Goal: Task Accomplishment & Management: Manage account settings

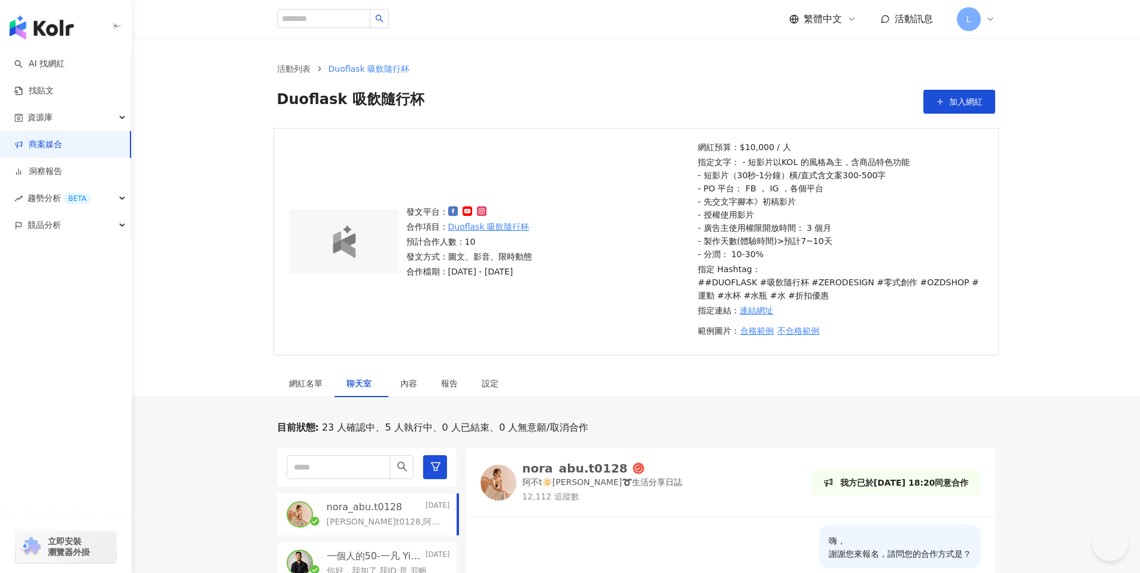
click at [56, 28] on img "button" at bounding box center [42, 28] width 64 height 24
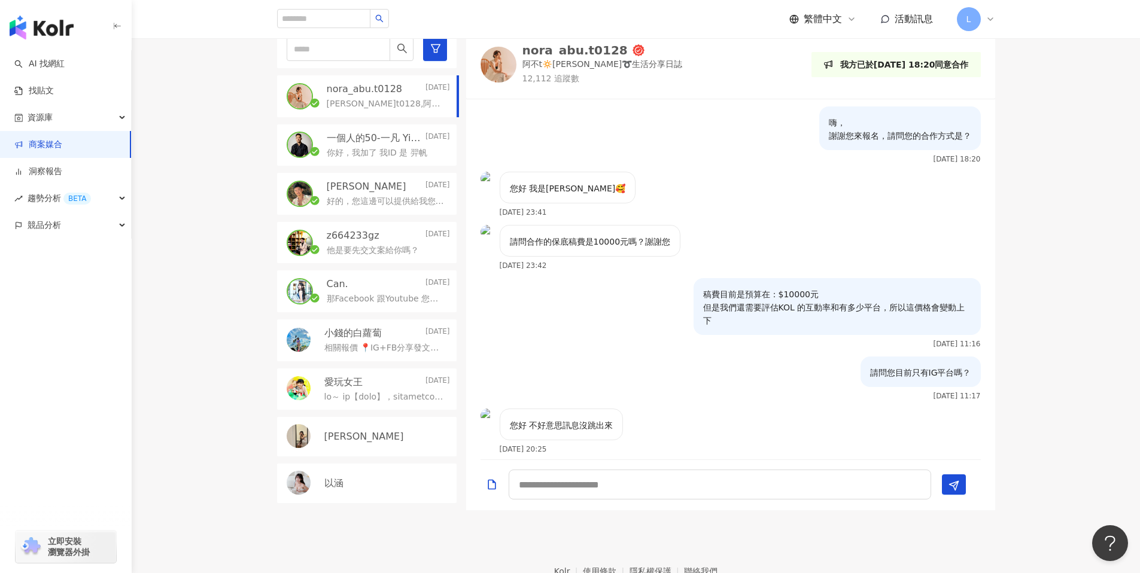
scroll to position [261, 0]
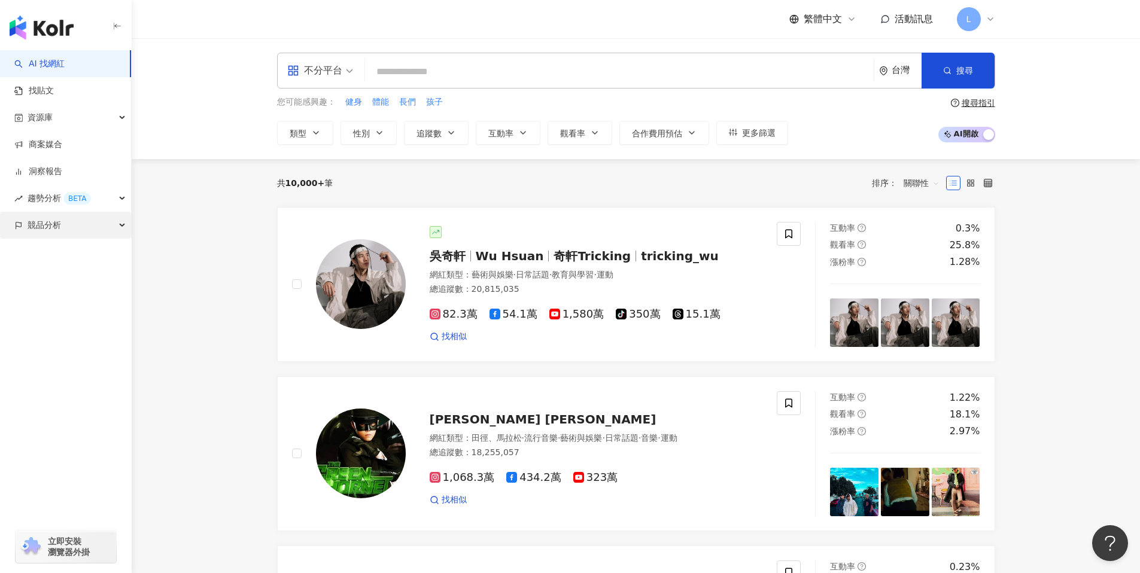
click at [78, 230] on div "競品分析" at bounding box center [65, 225] width 131 height 27
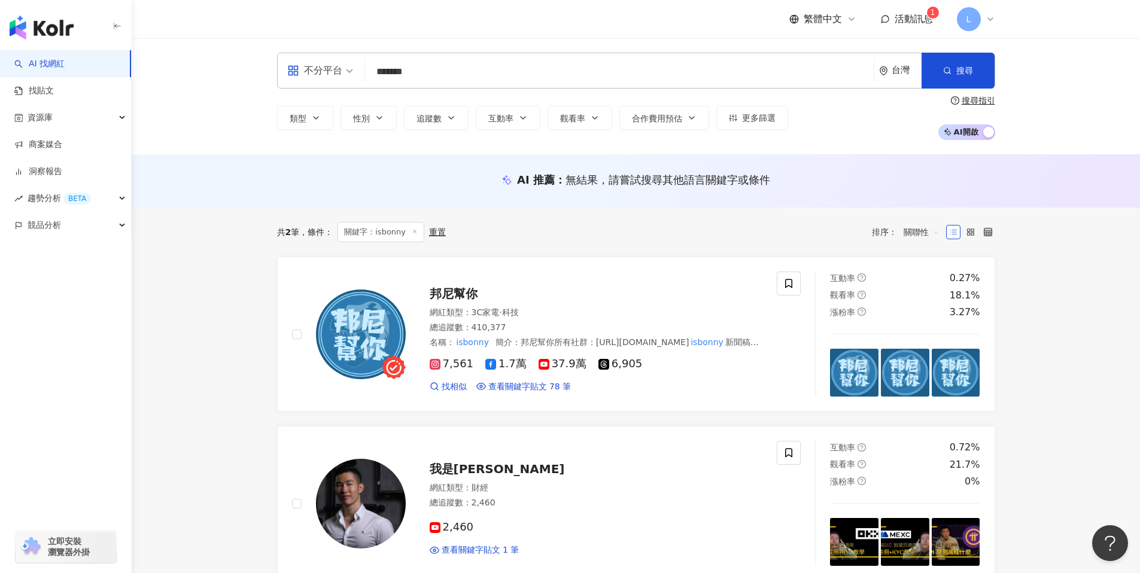
click at [980, 23] on div "L" at bounding box center [976, 19] width 38 height 24
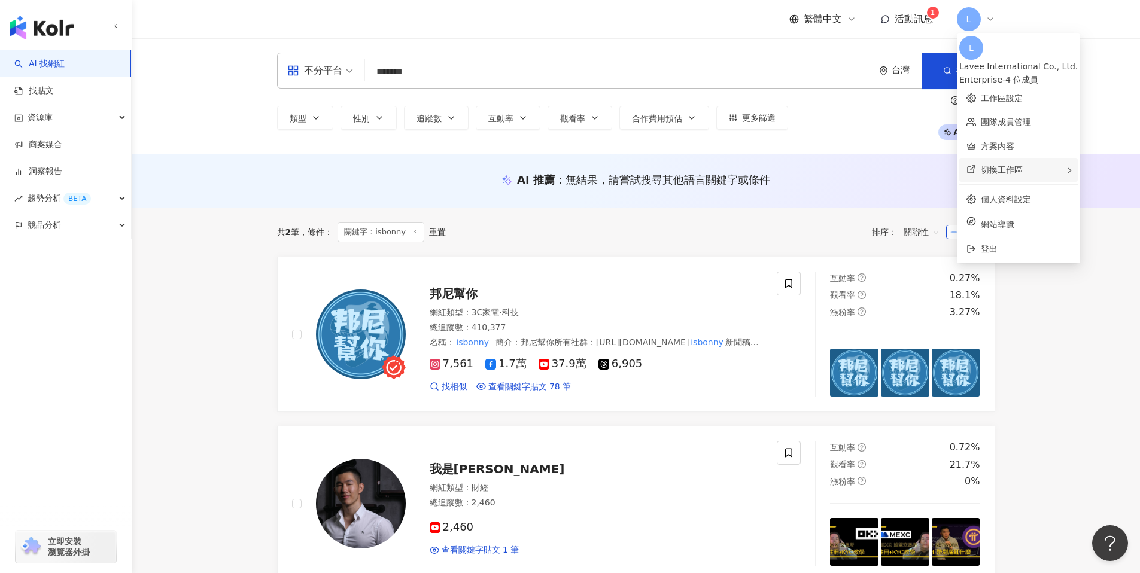
click at [1030, 60] on div "Lavee International Co., Ltd." at bounding box center [1018, 66] width 118 height 13
click at [1039, 60] on div "Lavee International Co., Ltd." at bounding box center [1018, 66] width 118 height 13
click at [1022, 93] on link "工作區設定" at bounding box center [1002, 98] width 42 height 10
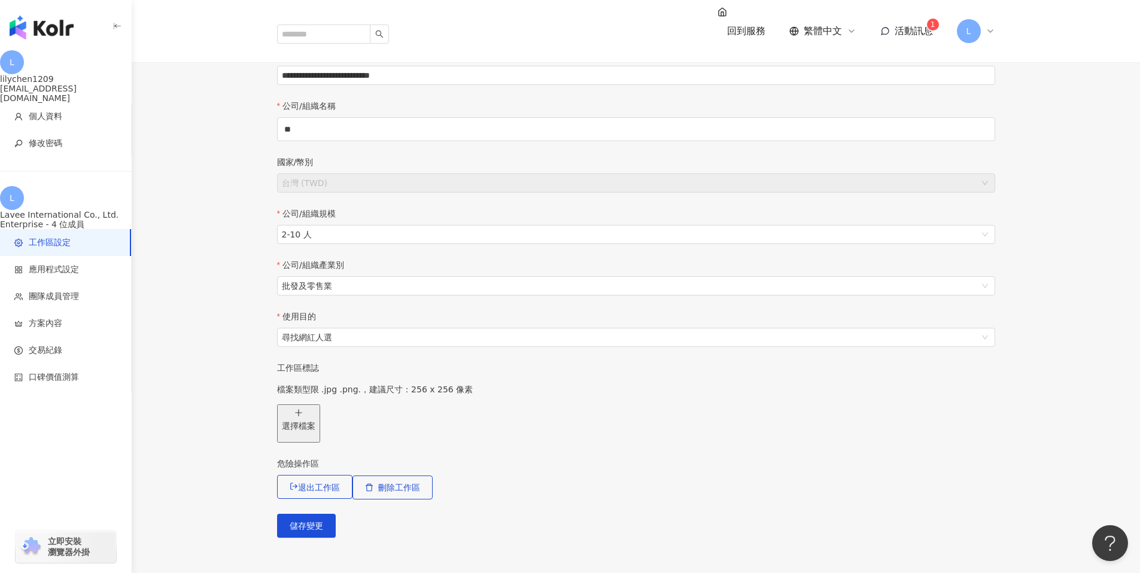
click at [973, 19] on span "L" at bounding box center [969, 31] width 24 height 24
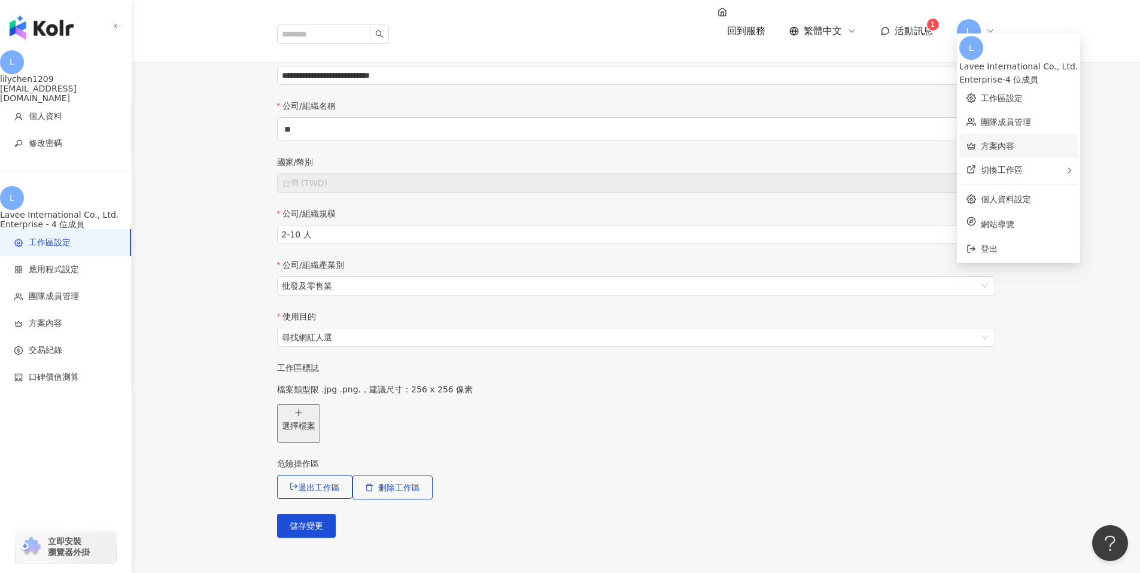
click at [1012, 146] on link "方案內容" at bounding box center [998, 146] width 34 height 10
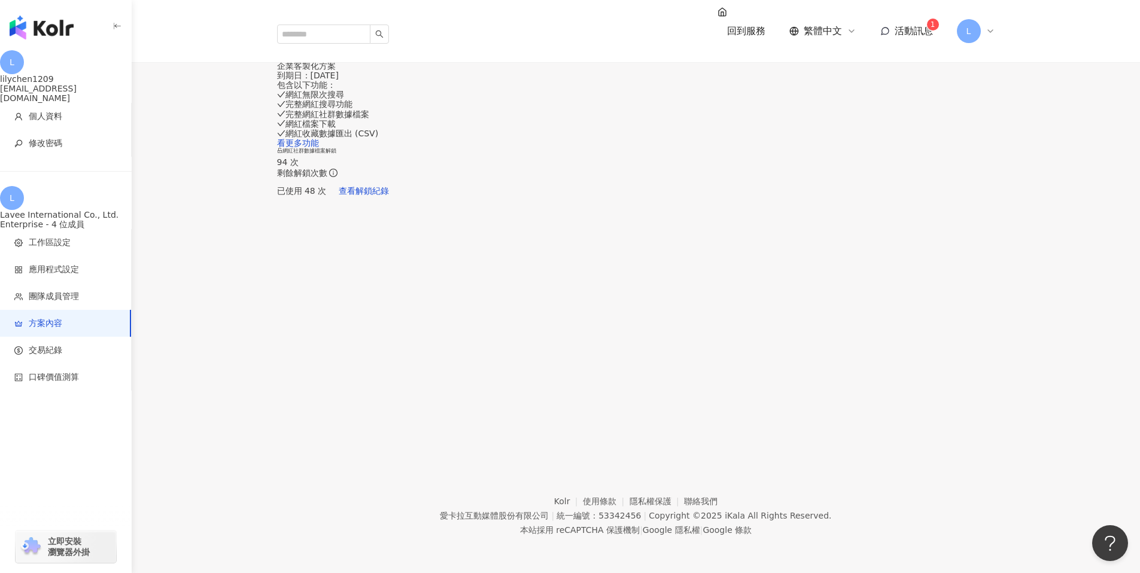
click at [922, 203] on div "網紅社群數據檔案解鎖 94 次 剩餘解鎖次數 已使用 48 次 查看解鎖紀錄" at bounding box center [636, 175] width 718 height 55
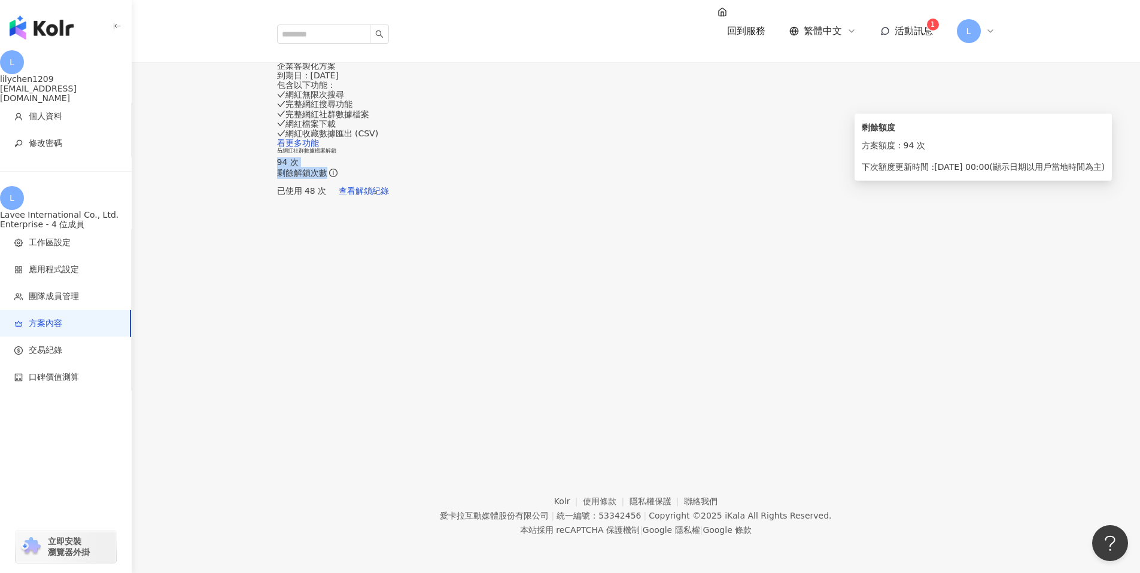
drag, startPoint x: 751, startPoint y: 172, endPoint x: 842, endPoint y: 174, distance: 90.4
click at [842, 174] on div "當前方案 企業客製化方案 到期日： 2025/12/31 包含以下功能 ： 網紅無限次搜尋 完整網紅搜尋功能 完整網紅社群數據檔案 網紅檔案下載 網紅收藏數據…" at bounding box center [636, 125] width 718 height 155
click at [960, 203] on div "當前方案 企業客製化方案 到期日： 2025/12/31 包含以下功能 ： 網紅無限次搜尋 完整網紅搜尋功能 完整網紅社群數據檔案 網紅檔案下載 網紅收藏數據…" at bounding box center [636, 125] width 718 height 155
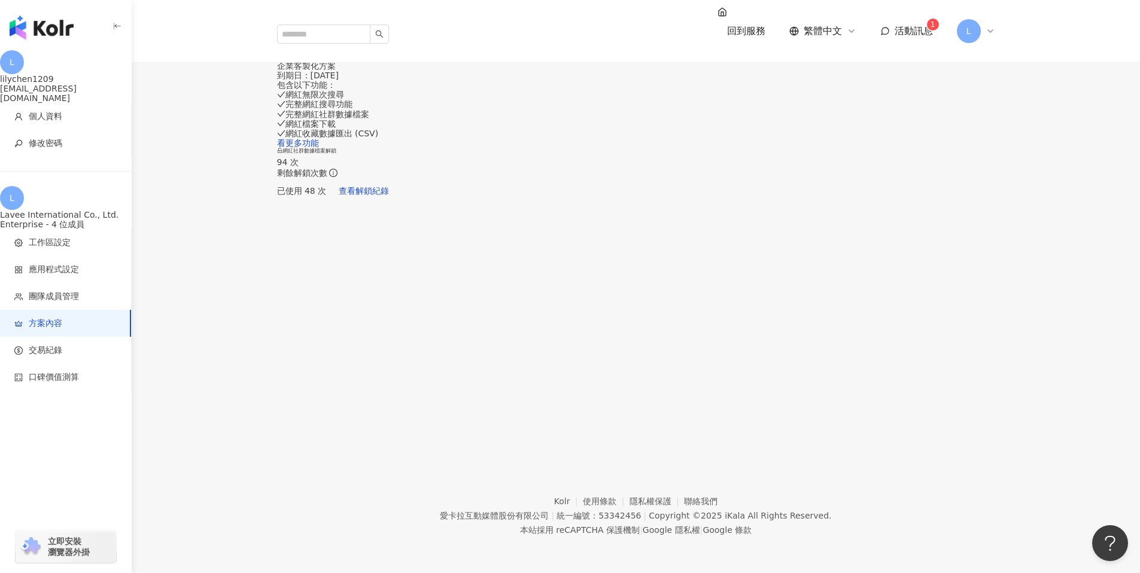
click at [920, 25] on span "活動訊息" at bounding box center [913, 30] width 38 height 11
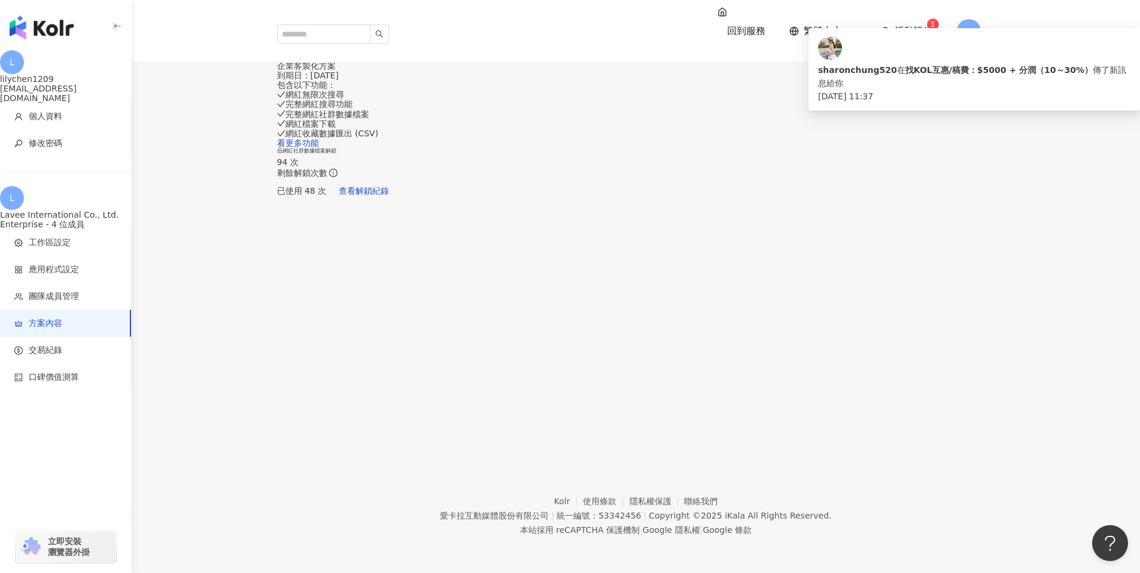
click at [951, 148] on h6 "網紅社群數據檔案解鎖" at bounding box center [636, 151] width 718 height 7
